Goal: Task Accomplishment & Management: Manage account settings

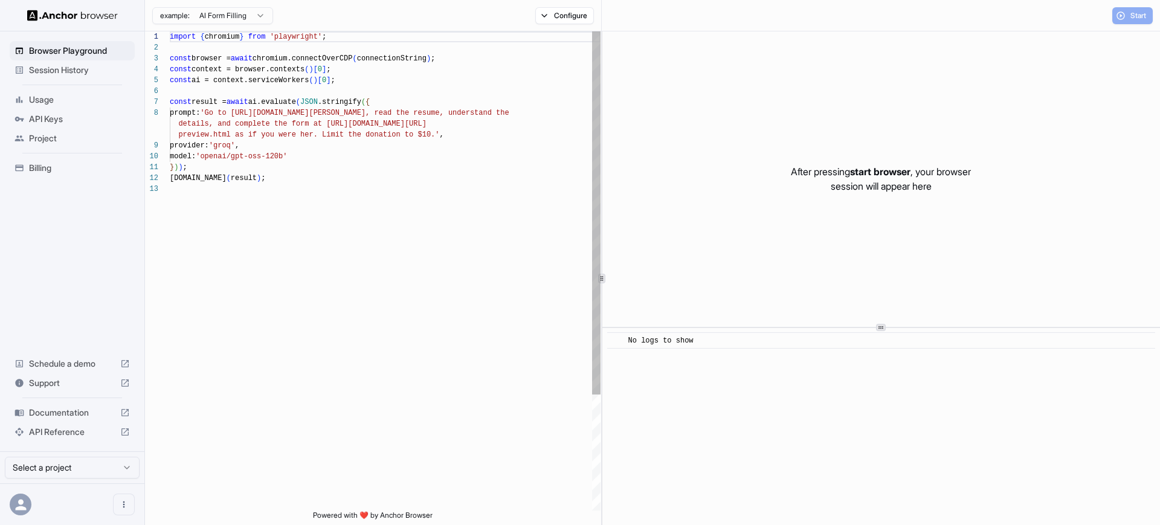
scroll to position [87, 0]
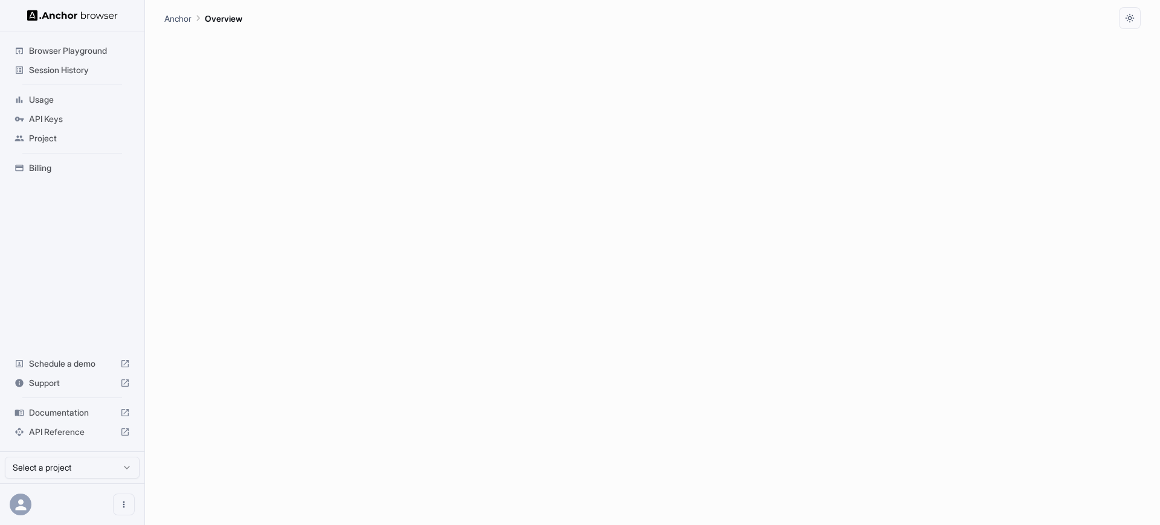
click at [51, 116] on span "API Keys" at bounding box center [79, 119] width 101 height 12
click at [716, 162] on div "API Keys No projects found. Create a project first to manage API keys." at bounding box center [653, 277] width 287 height 496
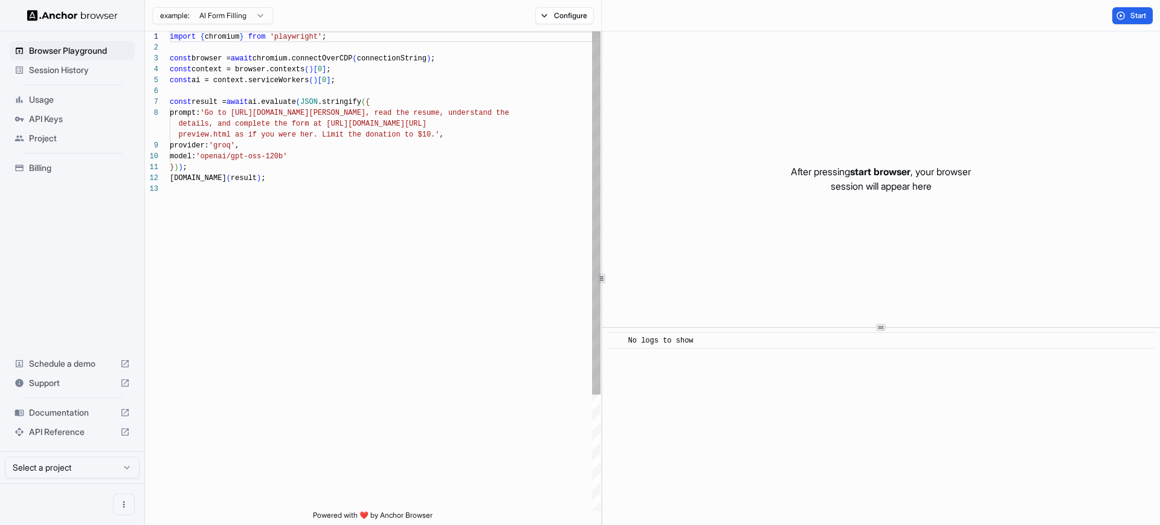
scroll to position [87, 0]
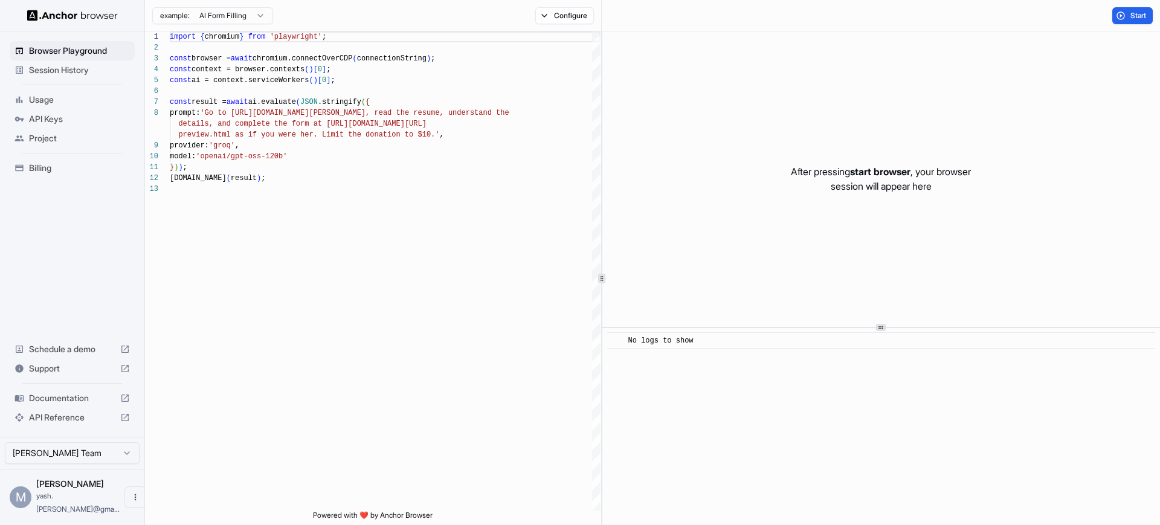
click at [51, 117] on span "API Keys" at bounding box center [79, 119] width 101 height 12
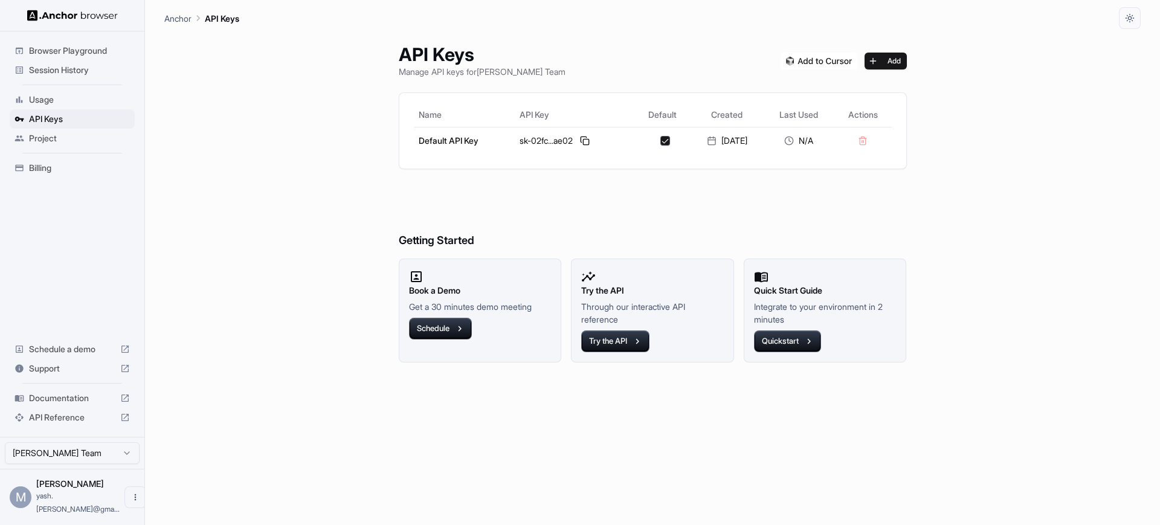
click at [771, 197] on h6 "Getting Started" at bounding box center [653, 217] width 508 height 66
click at [579, 138] on button at bounding box center [585, 141] width 15 height 15
click at [575, 214] on h6 "Getting Started" at bounding box center [653, 217] width 508 height 66
click at [581, 143] on button at bounding box center [585, 141] width 15 height 15
click at [582, 141] on button at bounding box center [585, 141] width 15 height 15
